Goal: Find specific page/section: Find specific page/section

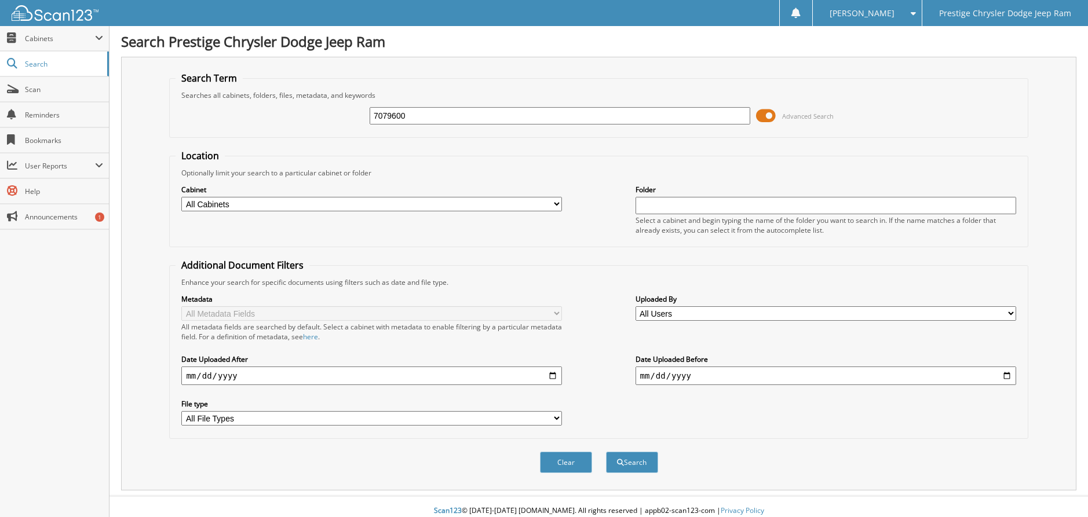
type input "7079600"
click at [606, 452] on button "Search" at bounding box center [632, 462] width 52 height 21
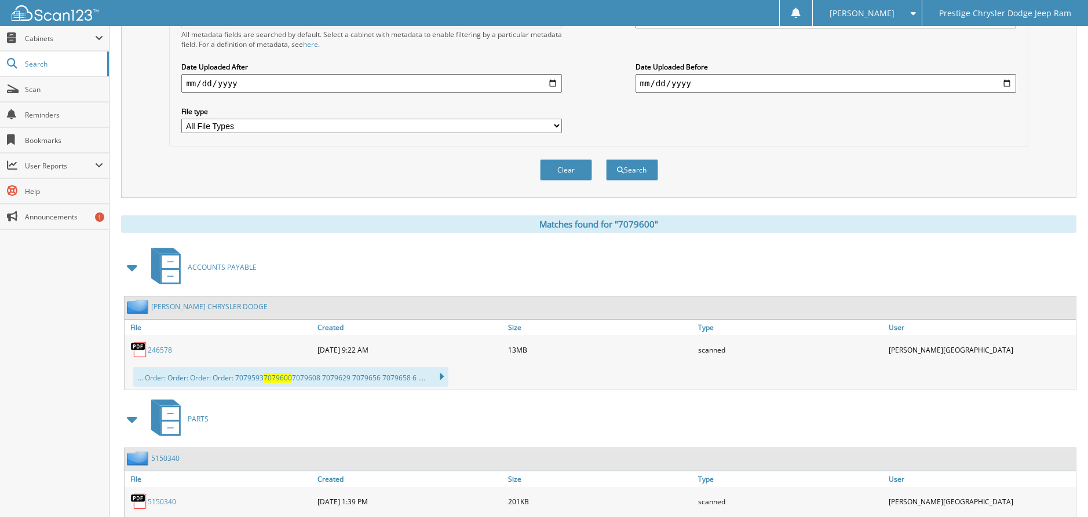
scroll to position [346, 0]
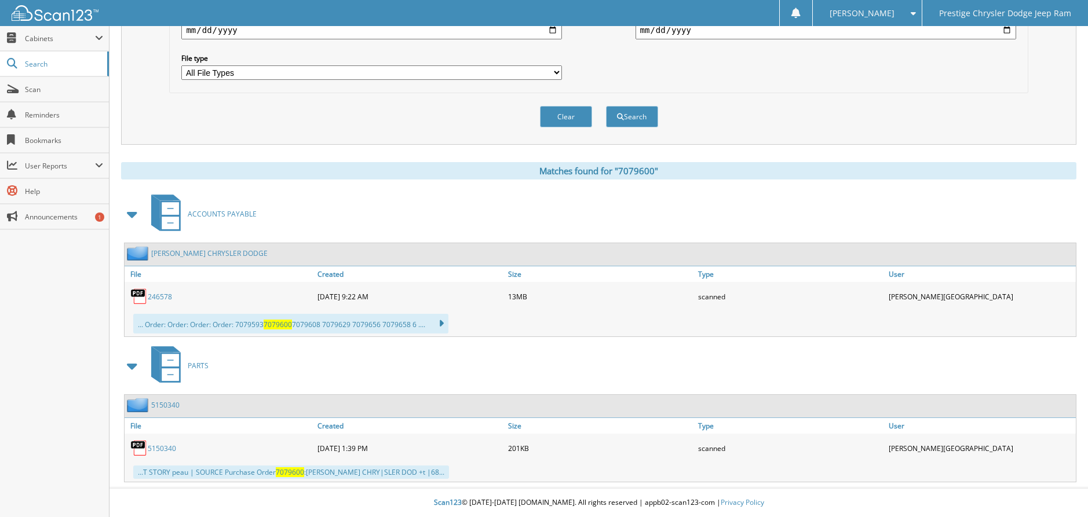
click at [232, 217] on span "ACCOUNTS PAYABLE" at bounding box center [222, 214] width 69 height 10
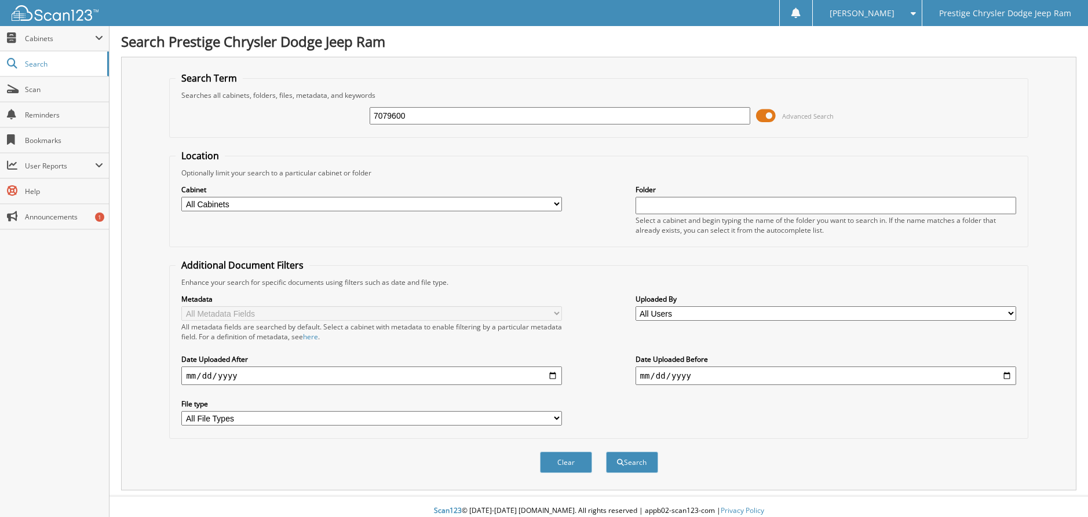
type input "7079600"
click at [606, 452] on button "Search" at bounding box center [632, 462] width 52 height 21
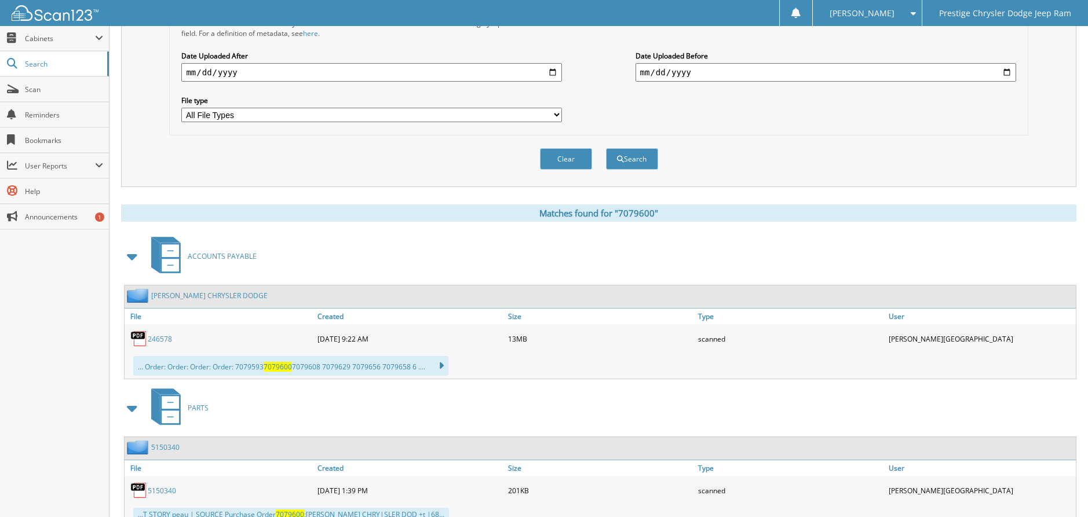
scroll to position [309, 0]
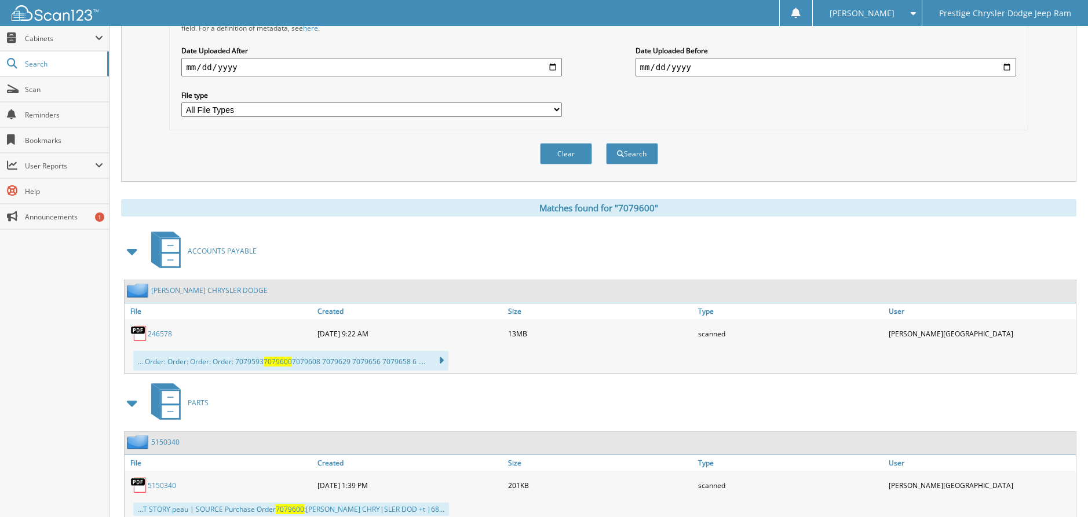
click at [158, 335] on link "246578" at bounding box center [160, 334] width 24 height 10
